Goal: Task Accomplishment & Management: Use online tool/utility

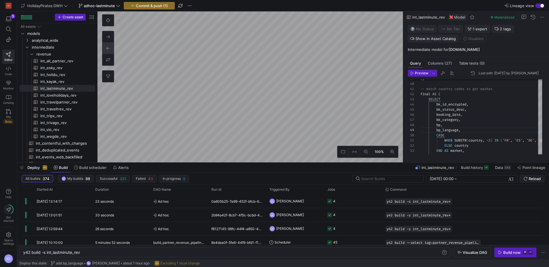
scroll to position [0, 57]
type textarea "{{ config(materialized='table') }} select * from {{ ref('int_lastminute_rev') }}"
type textarea "y42 build -s mart_lastminute_partner"
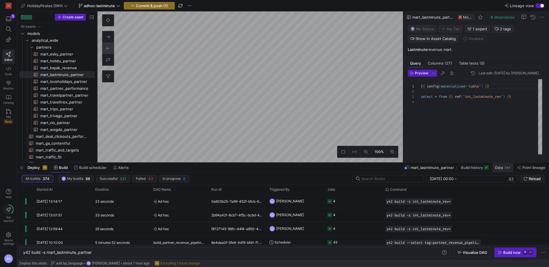
click at [505, 166] on div "54K" at bounding box center [507, 167] width 7 height 5
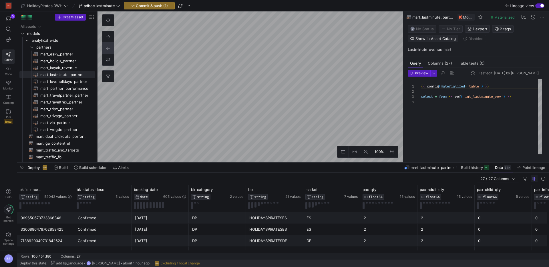
type textarea "{{ config(materialized = 'view') }} WITH bookings AS ( SELECT bk_id_encrypted, …"
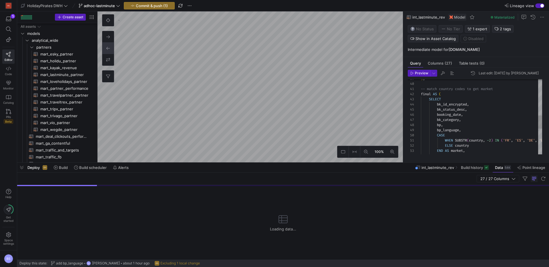
scroll to position [53, 0]
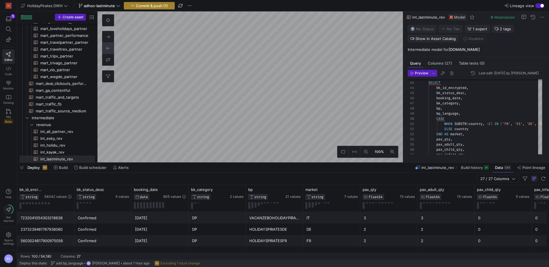
click at [166, 6] on span "Commit & push (1)" at bounding box center [152, 5] width 32 height 5
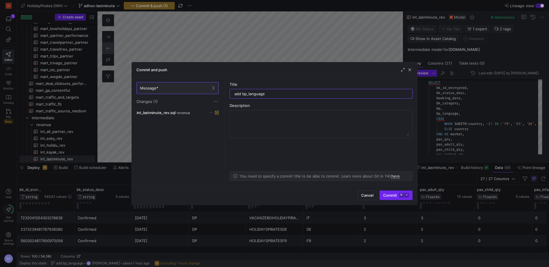
type input "add bp_language"
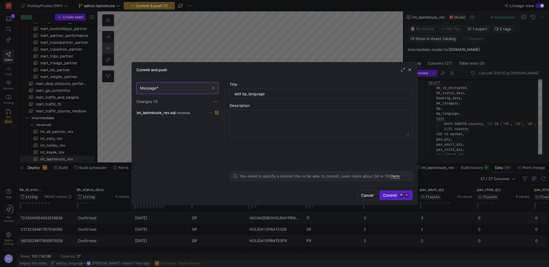
click at [387, 197] on span "Commit ⌘ ⏎" at bounding box center [396, 195] width 26 height 5
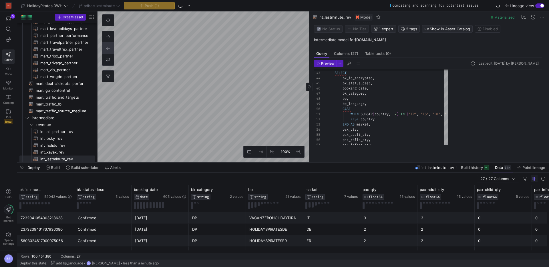
drag, startPoint x: 403, startPoint y: 79, endPoint x: 314, endPoint y: 70, distance: 89.1
click at [309, 73] on as-split "100% 0 Query Columns (27) Table tests (0) Preview Last edit: [DATE] by [PERSON_…" at bounding box center [322, 86] width 451 height 151
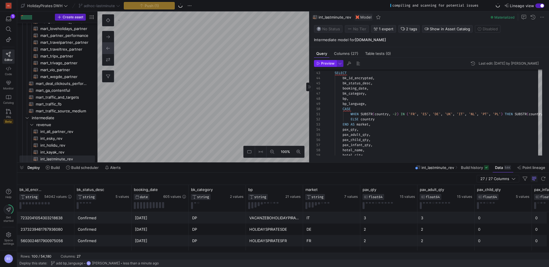
click at [323, 64] on span "Preview" at bounding box center [327, 63] width 13 height 4
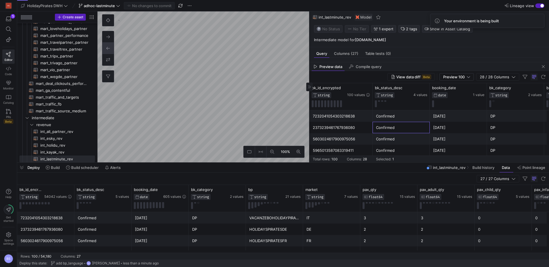
click at [416, 123] on div "Confirmed" at bounding box center [401, 127] width 50 height 11
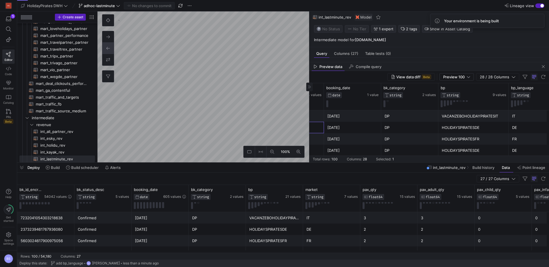
scroll to position [0, 145]
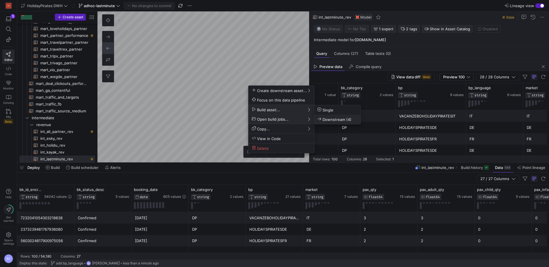
click at [320, 116] on button "Downstream (4)" at bounding box center [337, 119] width 47 height 9
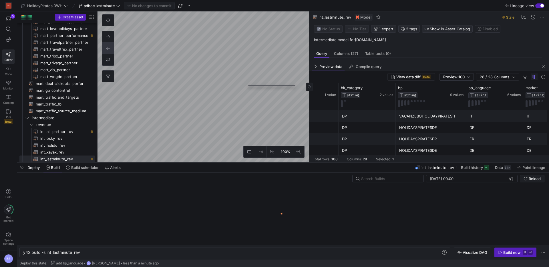
scroll to position [0, 57]
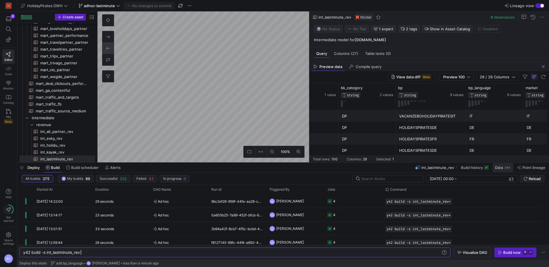
click at [497, 163] on span at bounding box center [502, 167] width 21 height 9
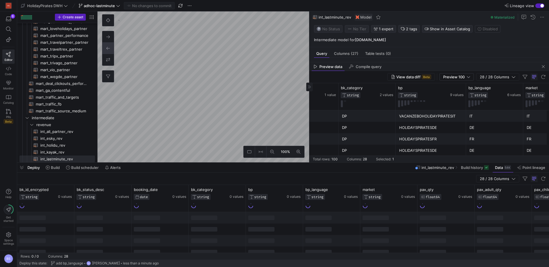
type textarea "{{ config(materialized='table') }} select * from {{ ref('int_lastminute_rev') }}"
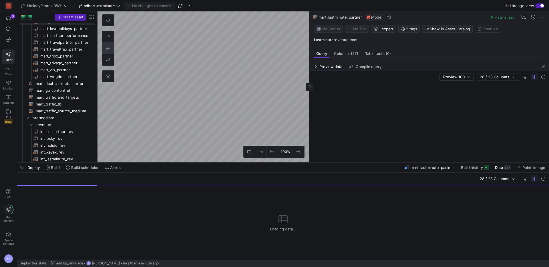
scroll to position [48, 0]
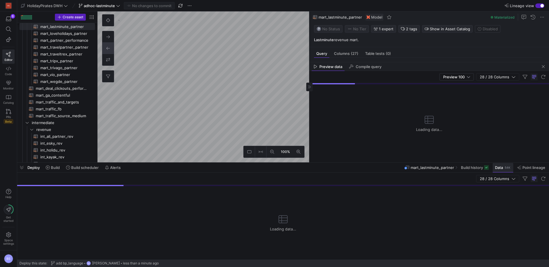
click at [500, 166] on span "Data" at bounding box center [499, 167] width 8 height 5
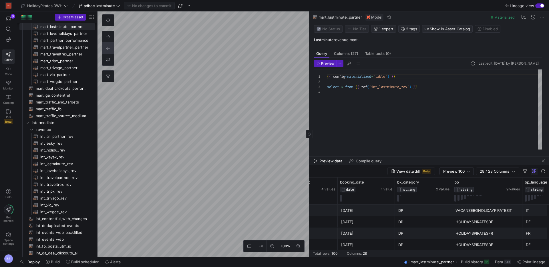
scroll to position [0, 118]
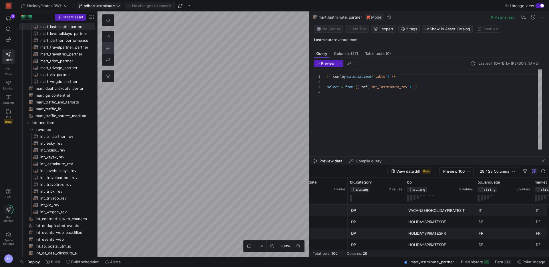
click at [111, 5] on span "adhoc-lastminute" at bounding box center [99, 5] width 31 height 5
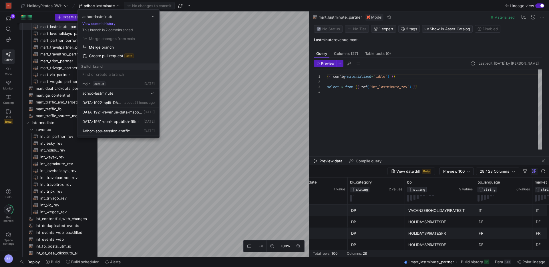
click at [108, 47] on span "Merge branch" at bounding box center [101, 47] width 25 height 5
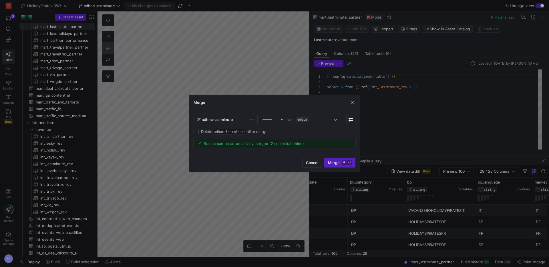
click at [210, 132] on label "Delete adhoc-lastminute after merge" at bounding box center [233, 131] width 69 height 5
click at [199, 132] on input "Delete adhoc-lastminute after merge" at bounding box center [195, 131] width 5 height 5
checkbox input "true"
click at [341, 161] on span "Merge ⌘ ⏎" at bounding box center [340, 162] width 24 height 5
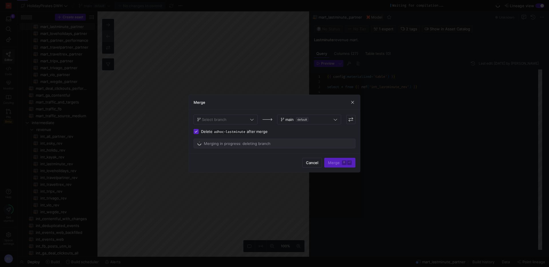
scroll to position [15, 0]
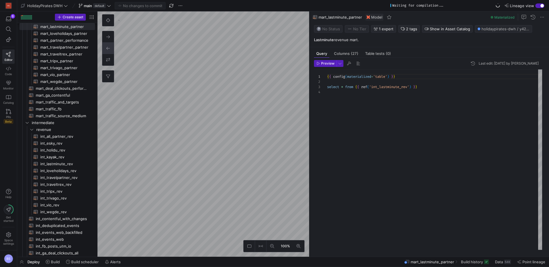
type textarea "{{ config(materialized='view') }} WITH lastminute_bookings AS ( SELECT bk_id_en…"
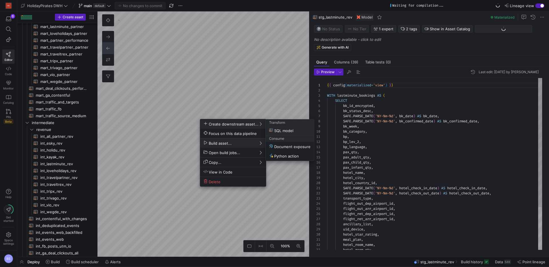
scroll to position [157, 0]
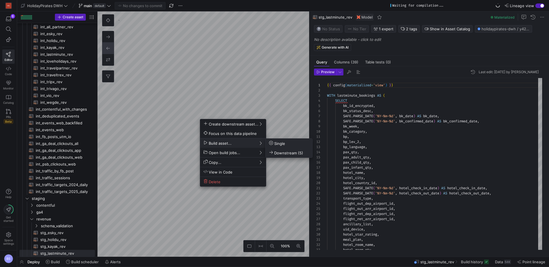
click at [291, 153] on span "Downstream (5)" at bounding box center [286, 152] width 34 height 5
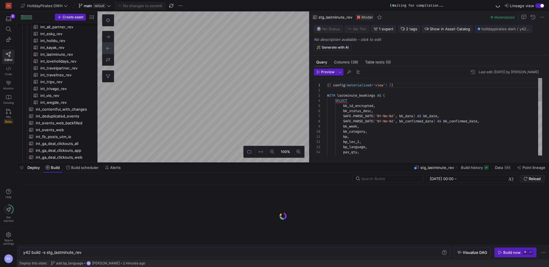
scroll to position [0, 59]
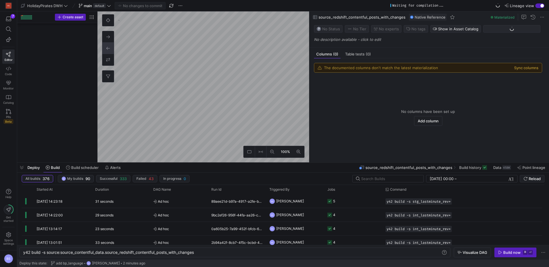
scroll to position [876, 0]
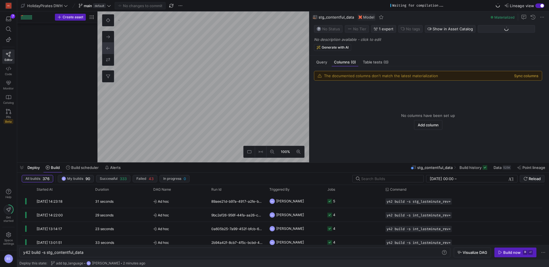
scroll to position [357, 0]
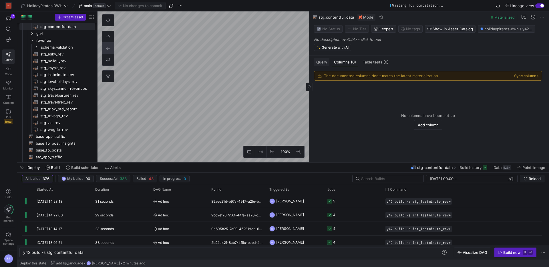
click at [319, 65] on div "Query" at bounding box center [321, 62] width 15 height 8
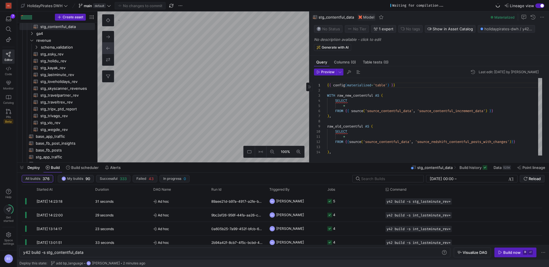
scroll to position [51, 0]
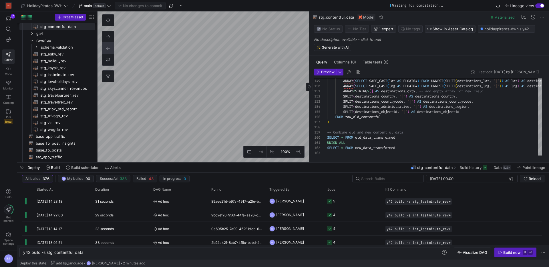
type textarea "y42 build -s base_contentful_with_changes"
type textarea "{{ config(materialized='table') }} WITH base_contentful AS ( select * from {{ r…"
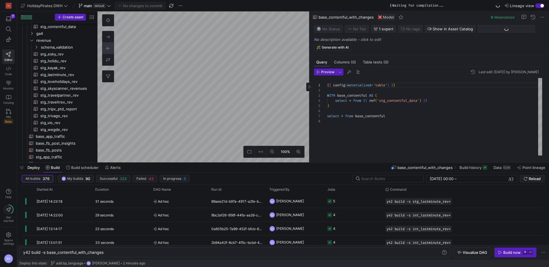
scroll to position [343, 0]
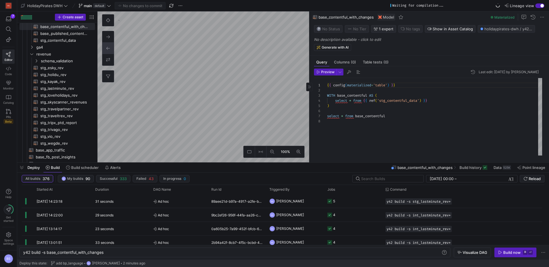
type textarea "y42 build -s int_contentful_with_changes"
type textarea "{{ config(materialized='table') }} WITH base_contentful AS ( SELECT * FROM {{ r…"
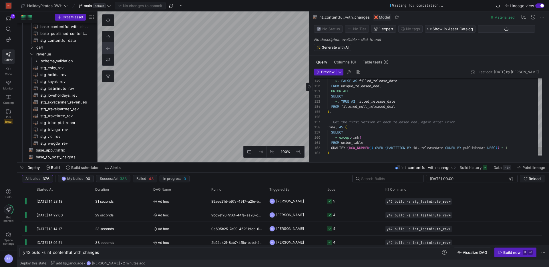
scroll to position [240, 0]
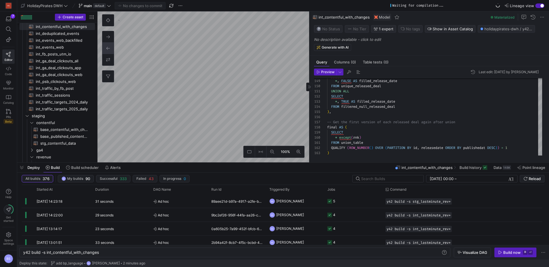
type textarea "y42 build -s mart_ga_contentful"
type textarea "{{ config(materialized='table') }} -- GA4 post deal web and app traffic WITH ga…"
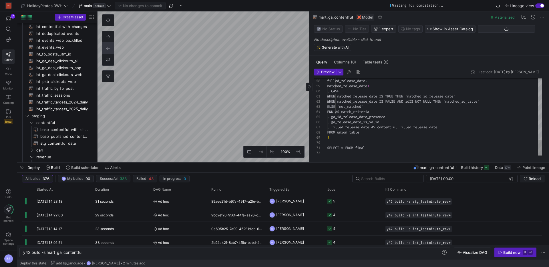
scroll to position [117, 0]
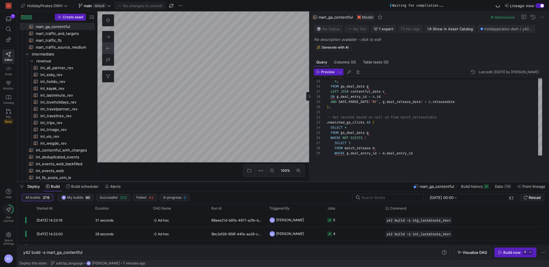
drag, startPoint x: 357, startPoint y: 163, endPoint x: 357, endPoint y: 182, distance: 18.9
click at [357, 182] on div at bounding box center [283, 181] width 532 height 2
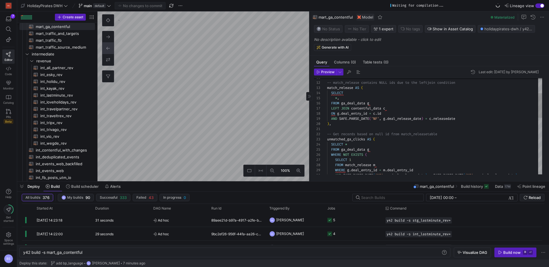
scroll to position [51, 0]
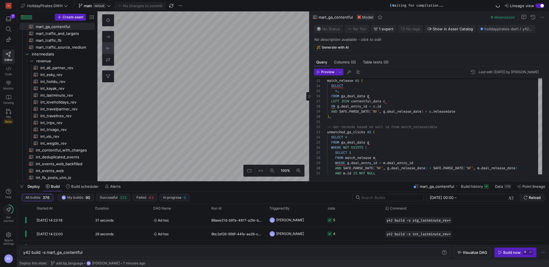
type textarea "y42 build -s int_contentful_with_changes"
type textarea "{{ config(materialized='table') }} WITH base_contentful AS ( SELECT * FROM {{ r…"
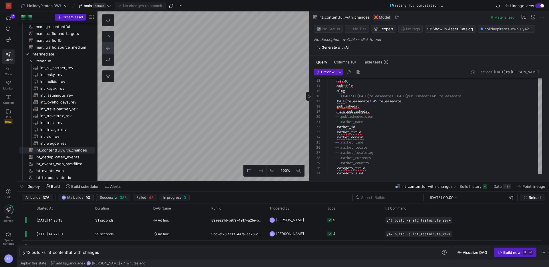
type textarea "y42 build -s base_contentful_with_changes"
type textarea "{{ config(materialized='table') }} WITH base_contentful AS ( select * from {{ r…"
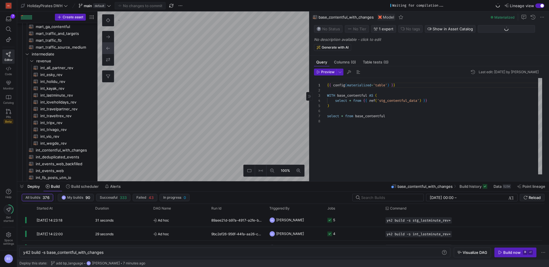
scroll to position [192, 0]
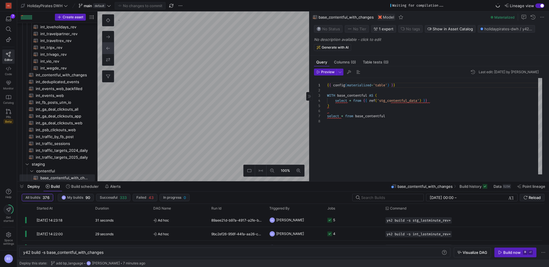
type textarea "y42 build -s int_contentful_with_changes"
type textarea "{{ config(materialized='table') }} WITH base_contentful AS ( SELECT * FROM {{ r…"
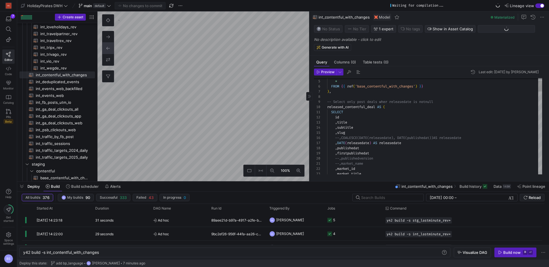
scroll to position [51, 0]
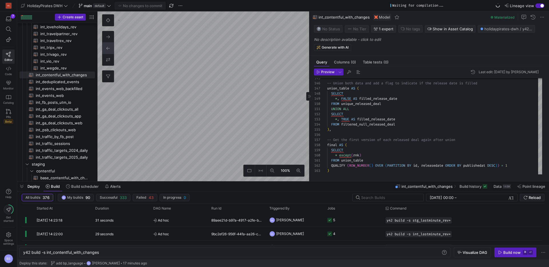
type textarea "y42 build -s stg_contentful_data"
type textarea "{{ config(materialized='table') }} WITH raw_new_contentful AS ( SELECT * FROM {…"
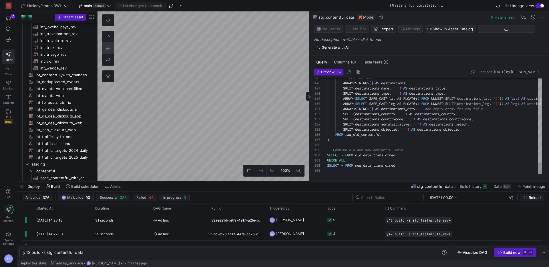
scroll to position [205, 0]
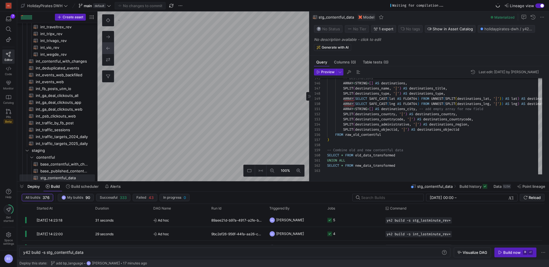
type textarea "y42 build -s base_contentful_with_changes"
type textarea "{{ config(materialized='table') }} WITH base_contentful AS ( select * from {{ r…"
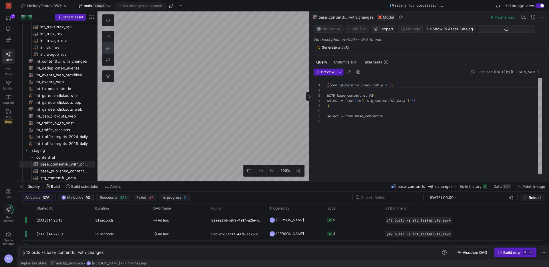
scroll to position [36, 0]
type textarea "y42 build -s stg_contentful_data"
type textarea "{{ config(materialized='table') }} WITH raw_new_contentful AS ( SELECT * FROM {…"
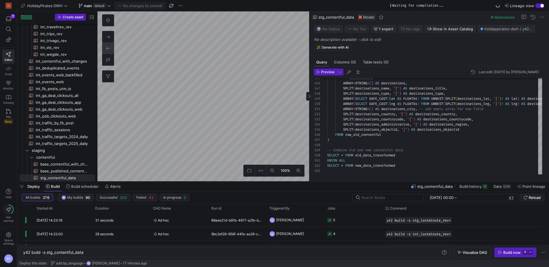
type textarea "y42 build -s base_contentful_with_changes"
type textarea "{{ config(materialized='table') }} WITH base_contentful AS ( select * from {{ r…"
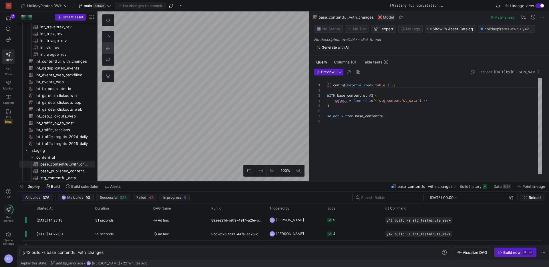
type textarea "y42 build -s int_contentful_with_changes"
type textarea "{{ config(materialized='table') }} WITH base_contentful AS ( SELECT * FROM {{ r…"
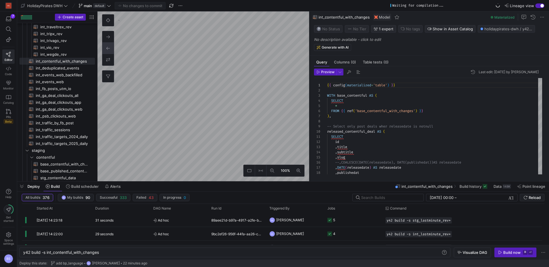
scroll to position [204, 0]
type textarea "y42 build -s stg_contentful_data"
type textarea "{{ config(materialized='table') }} WITH raw_new_contentful AS ( SELECT * FROM {…"
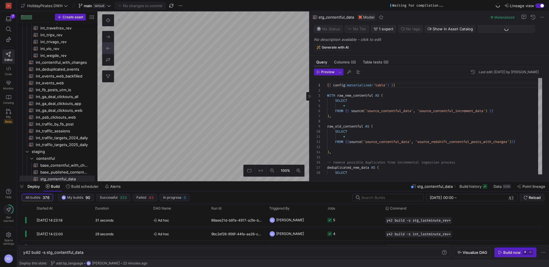
scroll to position [205, 0]
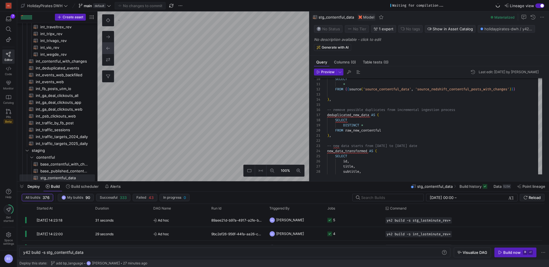
type textarea "y42 build -s mart_ga_contentful"
type textarea "{{ config(materialized='table') }} -- GA4 post deal web and app traffic WITH ga…"
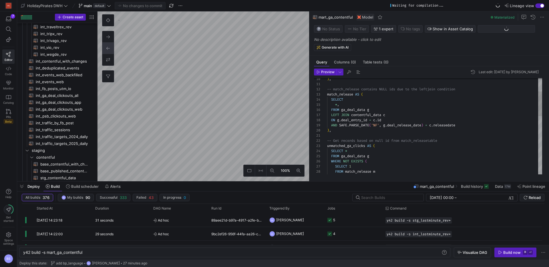
scroll to position [117, 0]
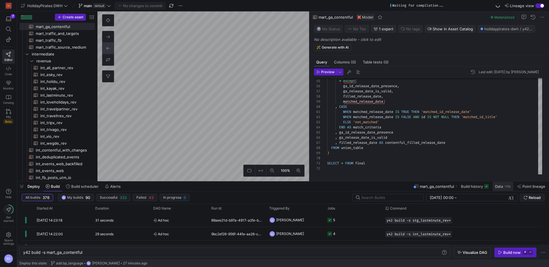
click at [495, 186] on span "Data" at bounding box center [499, 186] width 8 height 5
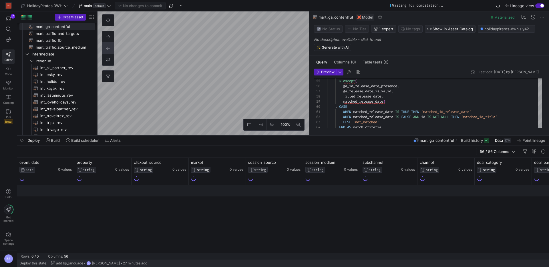
drag, startPoint x: 153, startPoint y: 182, endPoint x: 154, endPoint y: 136, distance: 46.0
click at [154, 136] on div at bounding box center [283, 135] width 532 height 2
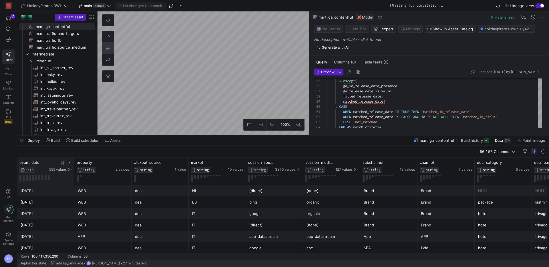
click at [63, 164] on icon at bounding box center [62, 162] width 5 height 5
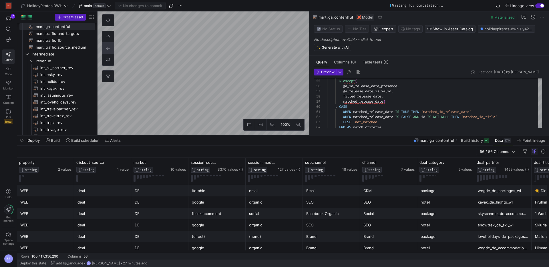
scroll to position [0, 84]
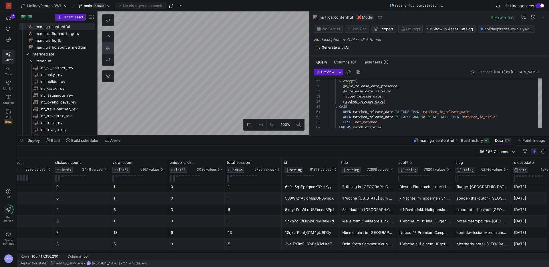
click at [49, 232] on div "[DATE]" at bounding box center [24, 232] width 50 height 11
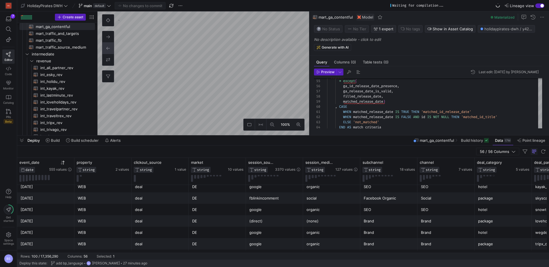
click at [49, 232] on div "[DATE]" at bounding box center [46, 232] width 50 height 11
